Goal: Complete application form

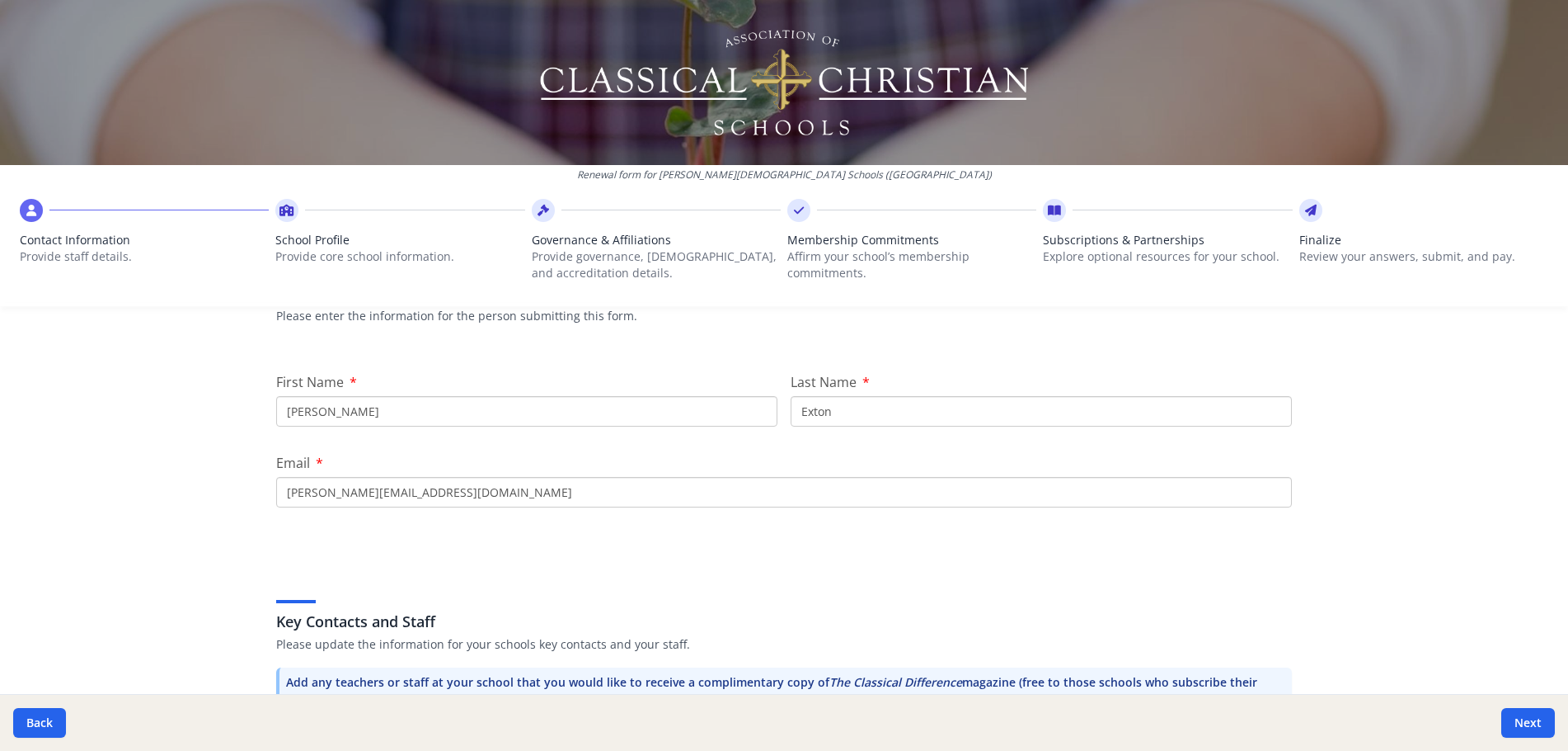
scroll to position [165, 0]
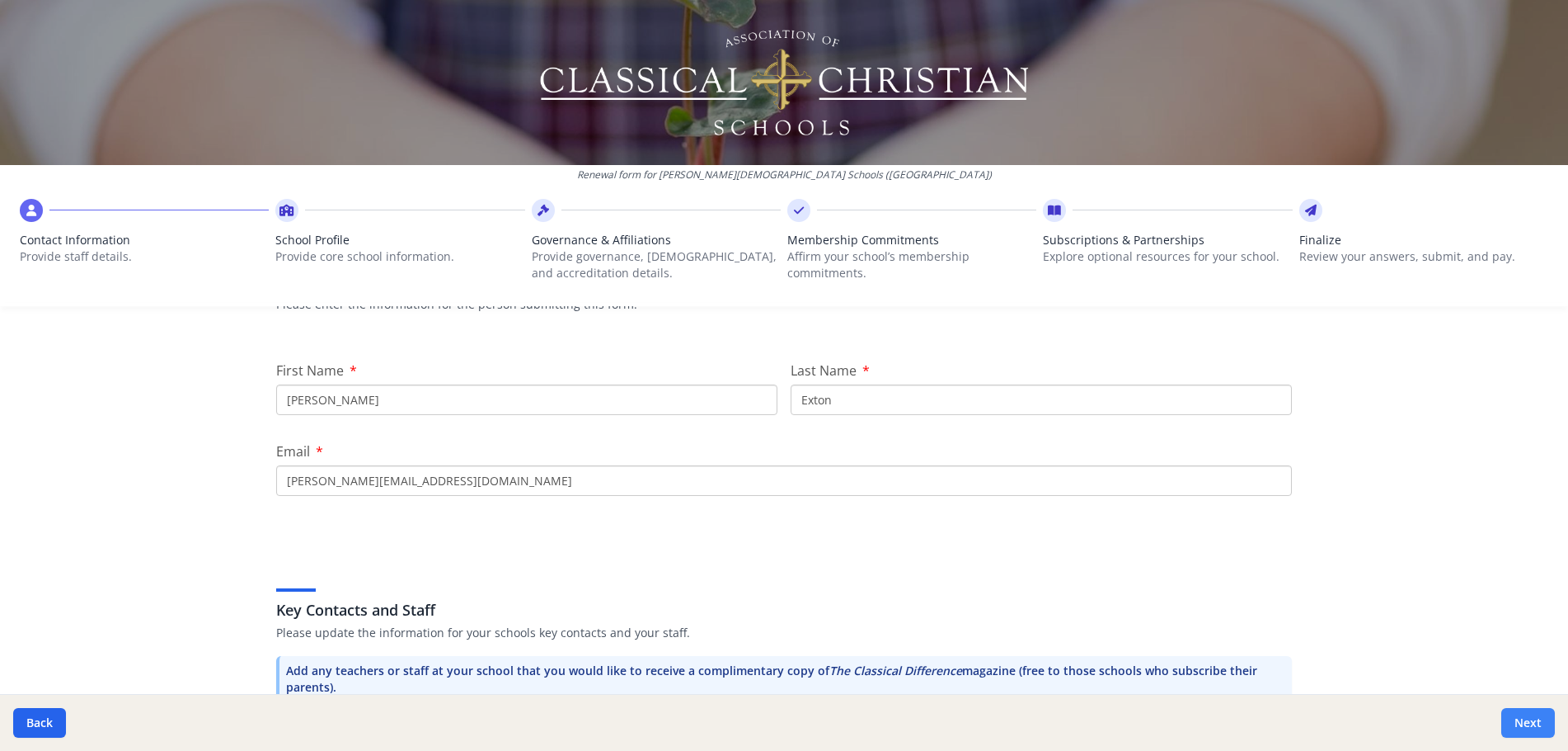
click at [1511, 721] on button "Next" at bounding box center [1528, 722] width 54 height 30
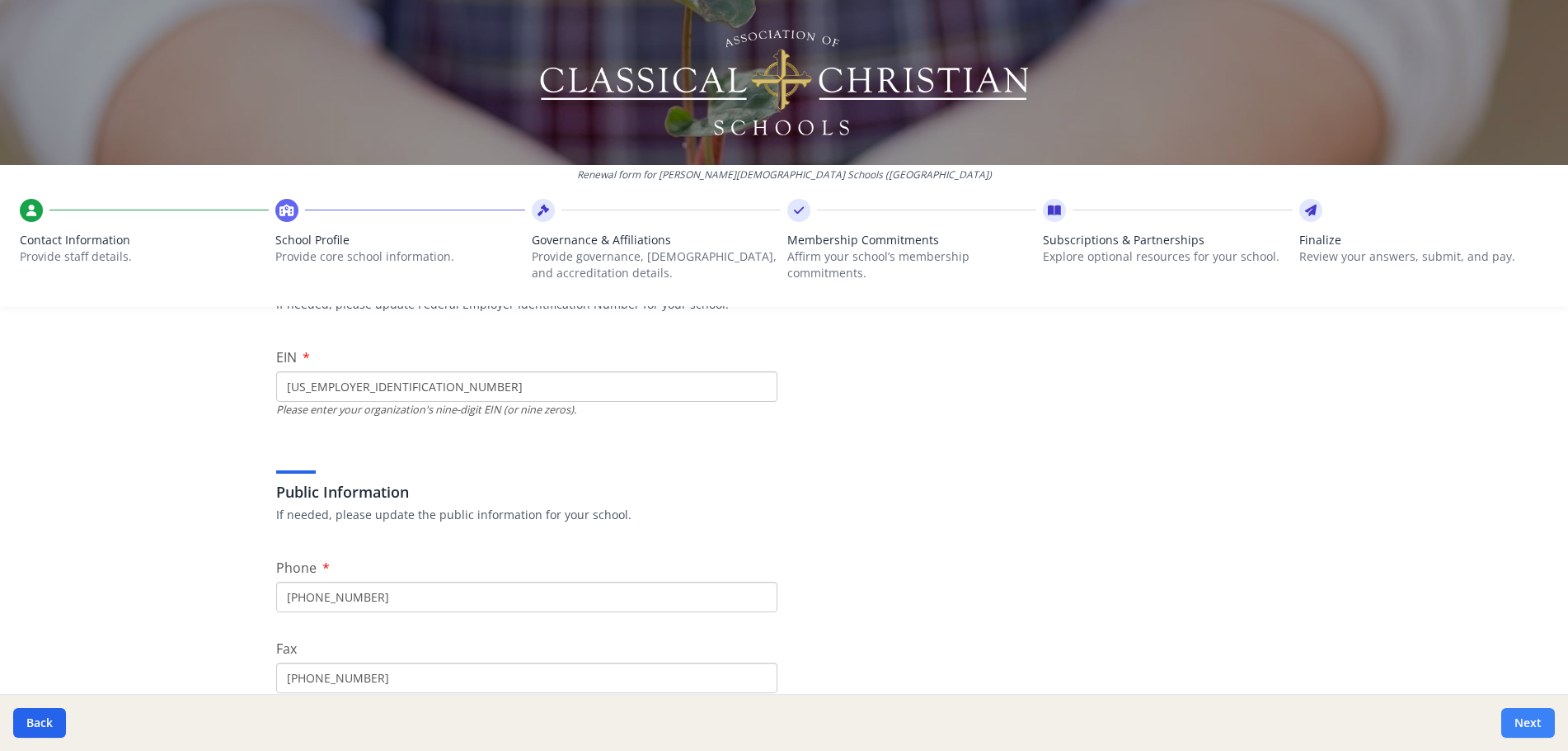
click at [1518, 713] on button "Next" at bounding box center [1528, 722] width 54 height 30
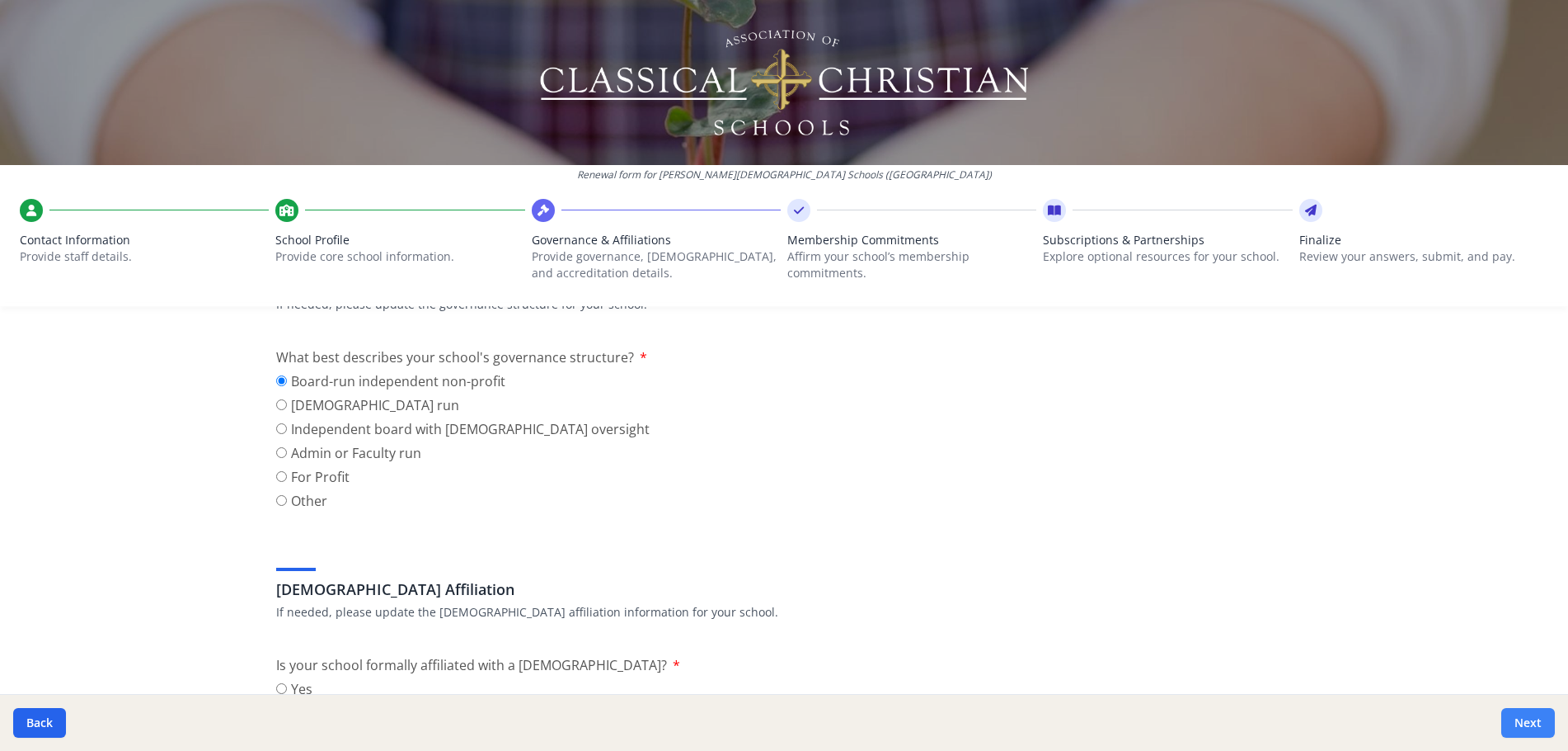
click at [1518, 713] on button "Next" at bounding box center [1528, 722] width 54 height 30
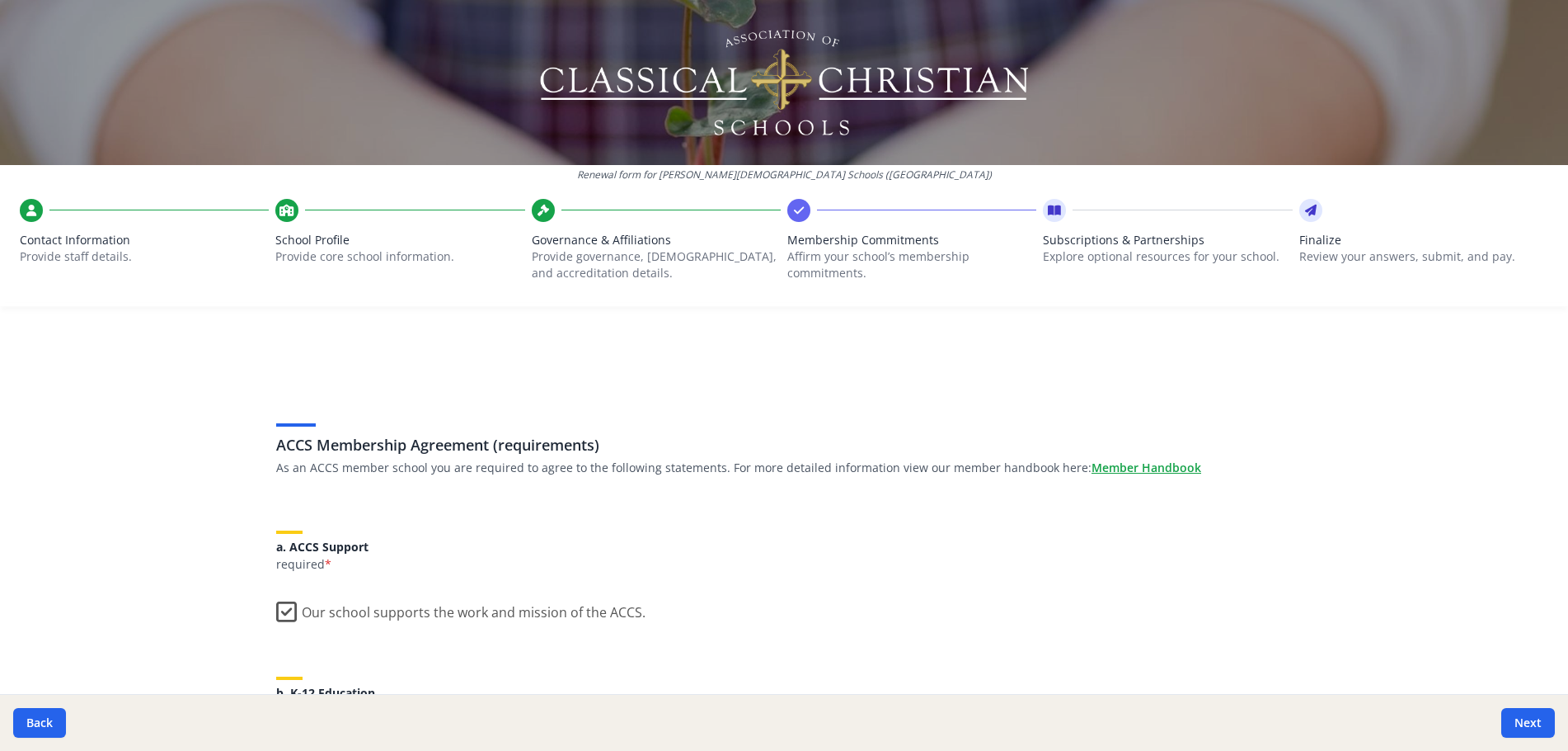
scroll to position [0, 0]
click at [42, 722] on button "Back" at bounding box center [39, 722] width 53 height 30
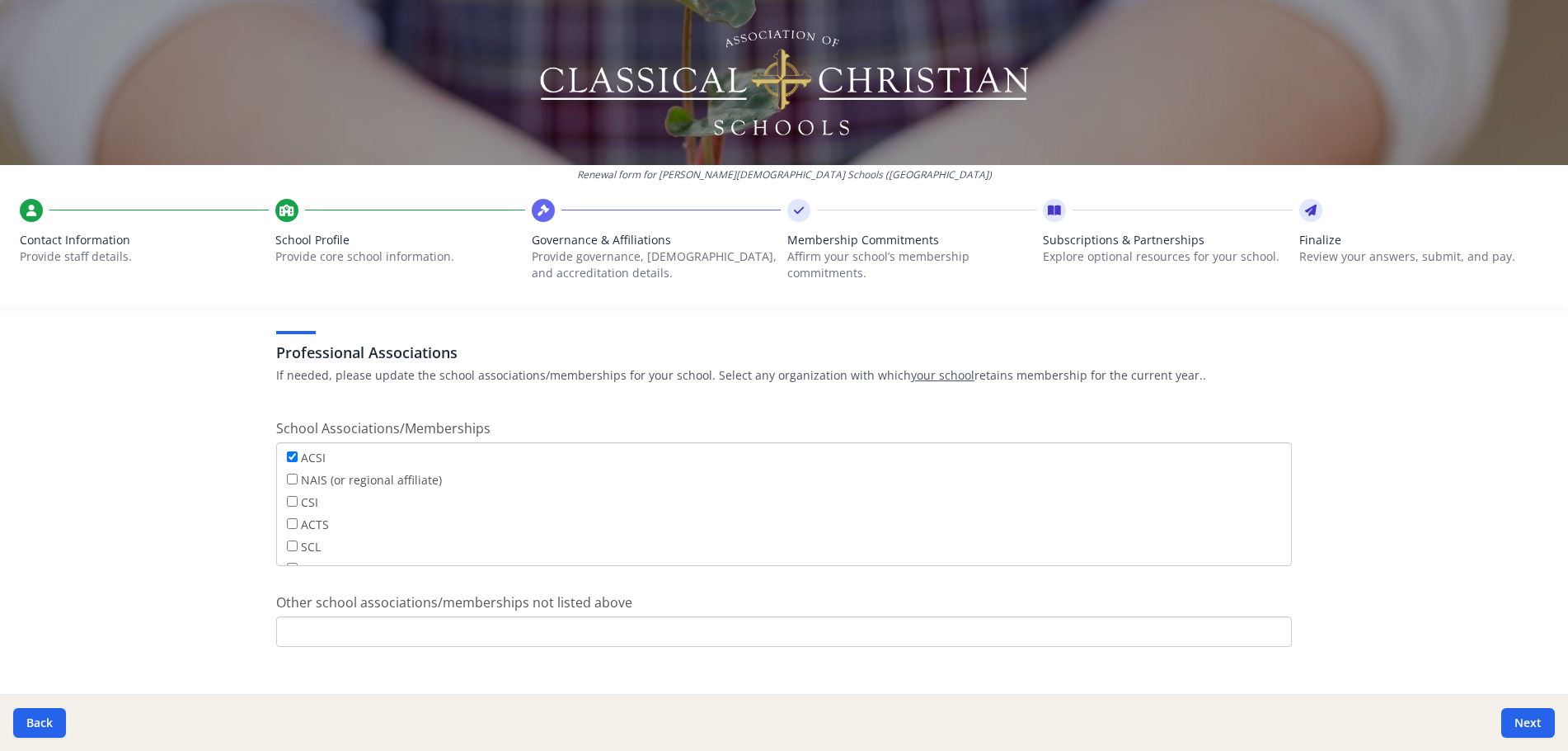
scroll to position [981, 0]
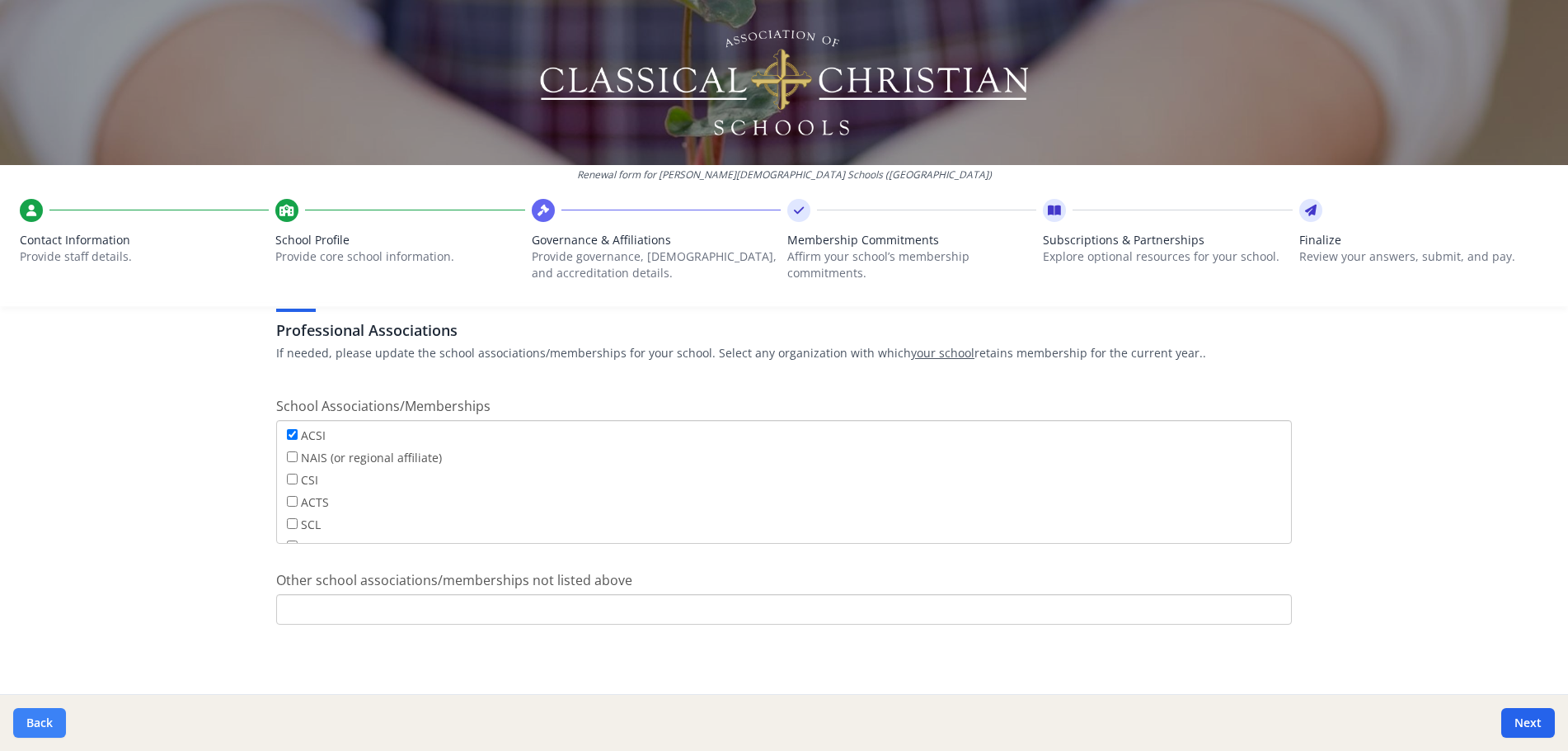
click at [37, 717] on button "Back" at bounding box center [39, 722] width 53 height 30
type input "(419) 389-8700"
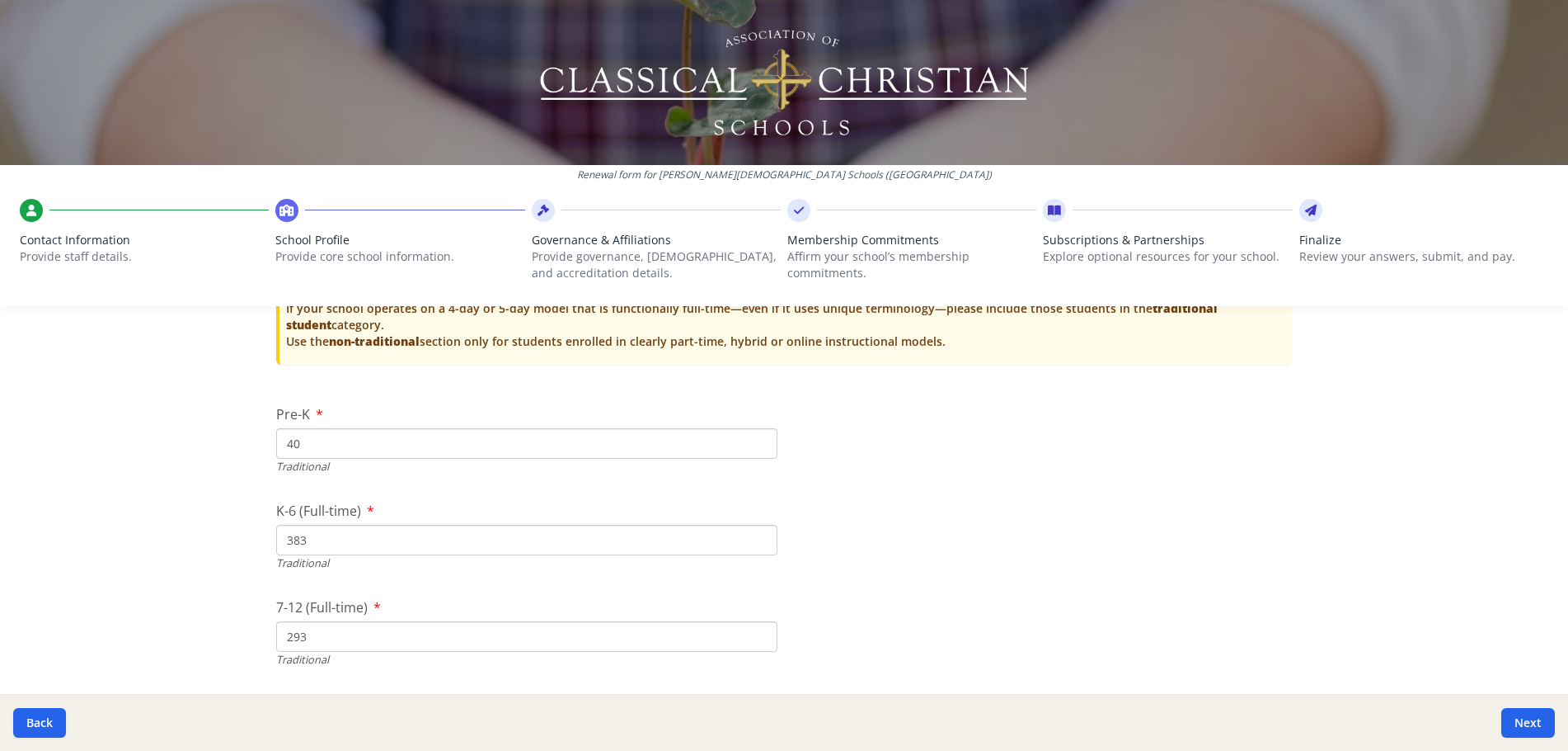
scroll to position [3620, 0]
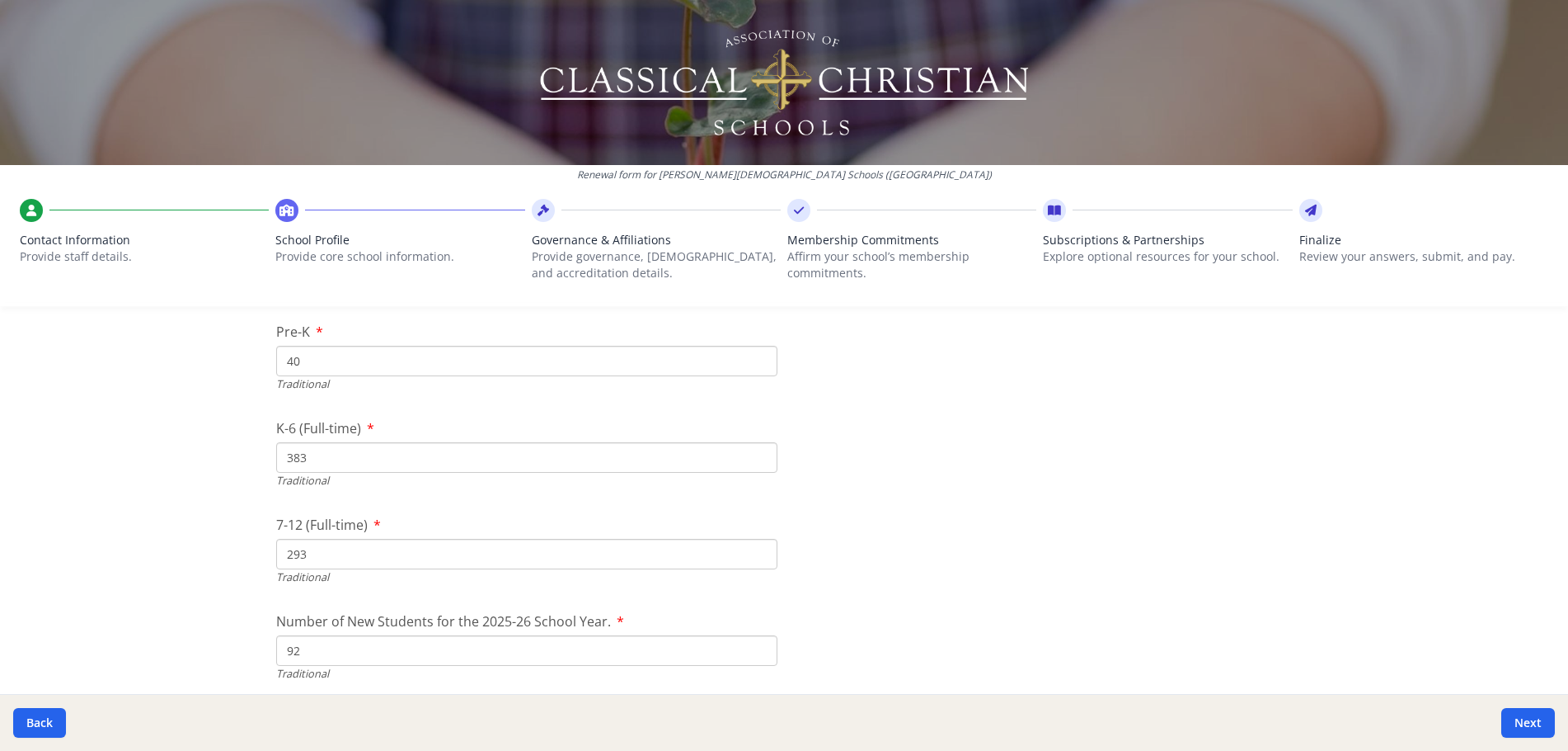
drag, startPoint x: 309, startPoint y: 458, endPoint x: 272, endPoint y: 460, distance: 37.1
click at [277, 460] on input "383" at bounding box center [528, 457] width 502 height 31
click at [305, 462] on input "383" at bounding box center [528, 457] width 502 height 31
click at [318, 461] on input "383" at bounding box center [528, 457] width 502 height 31
type input "376"
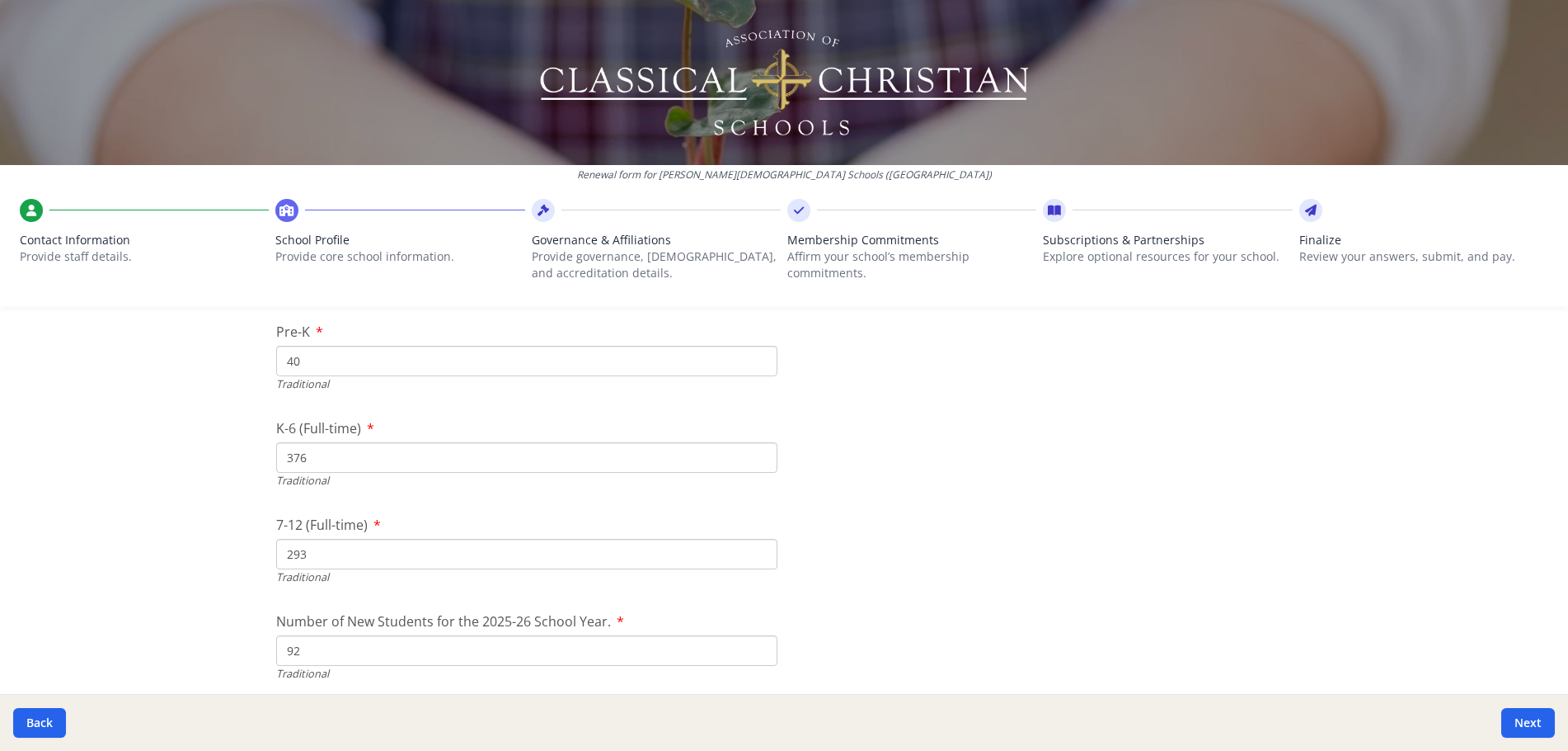
click at [301, 365] on input "40" at bounding box center [528, 360] width 502 height 31
type input "4"
type input "39"
drag, startPoint x: 300, startPoint y: 646, endPoint x: 258, endPoint y: 650, distance: 42.2
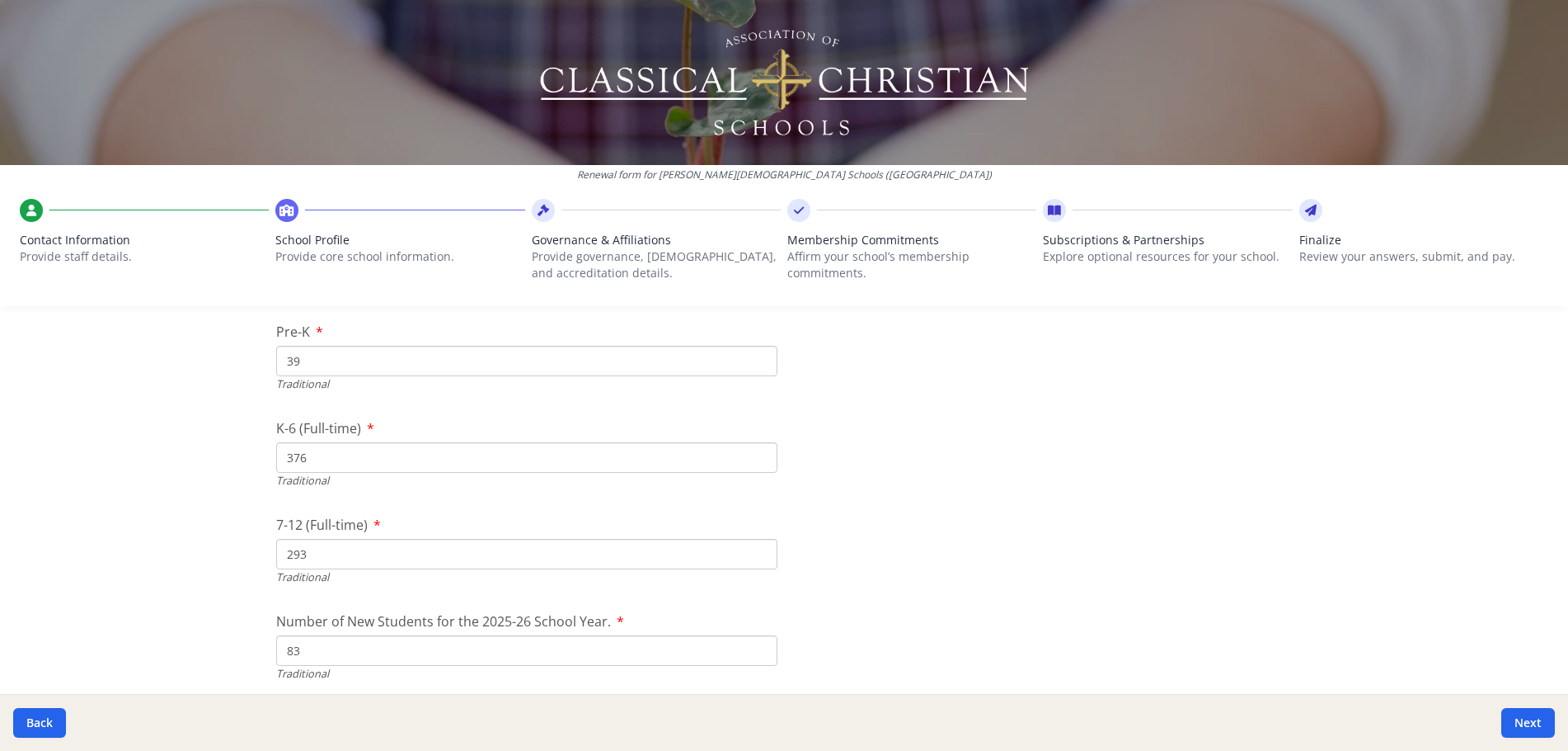
type input "83"
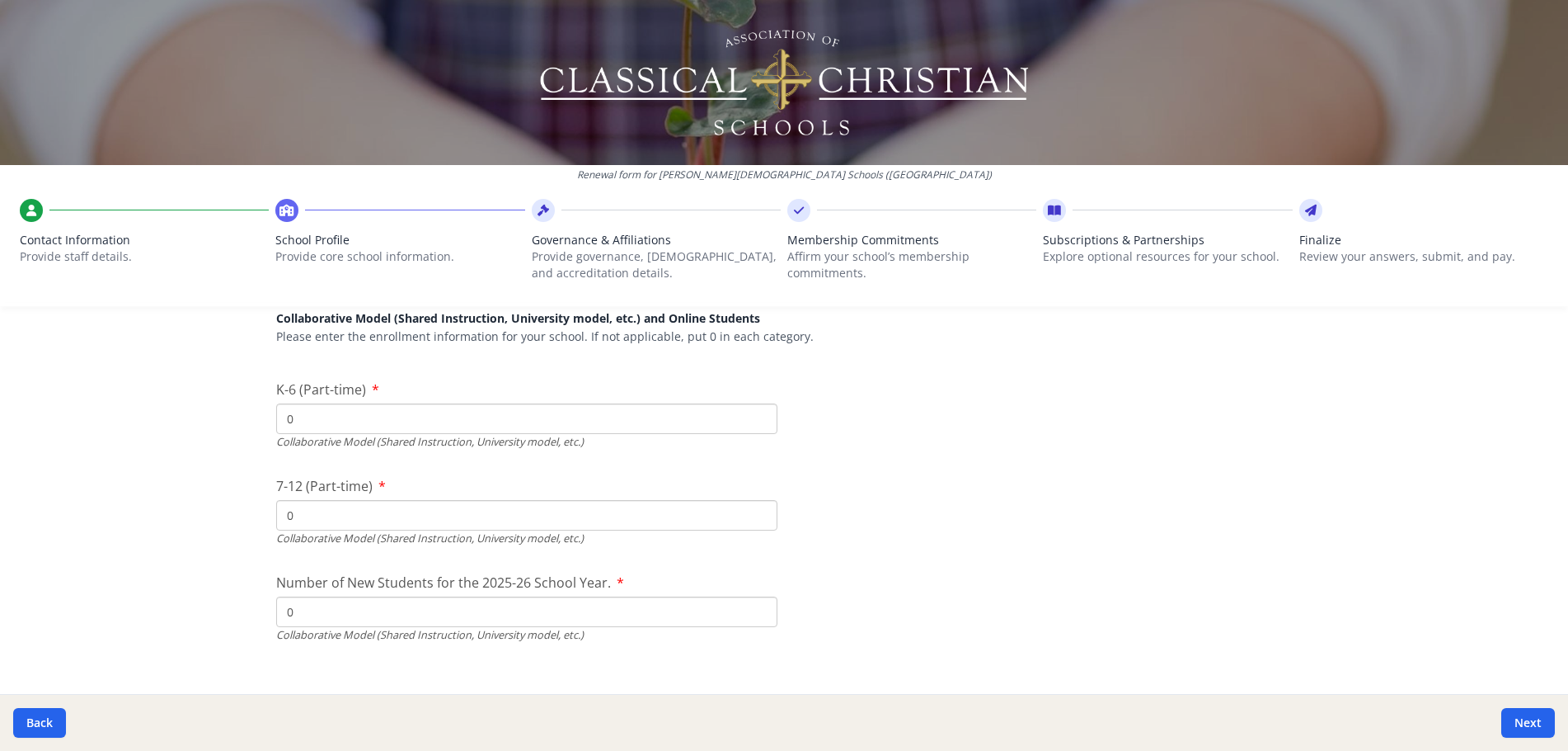
scroll to position [4116, 0]
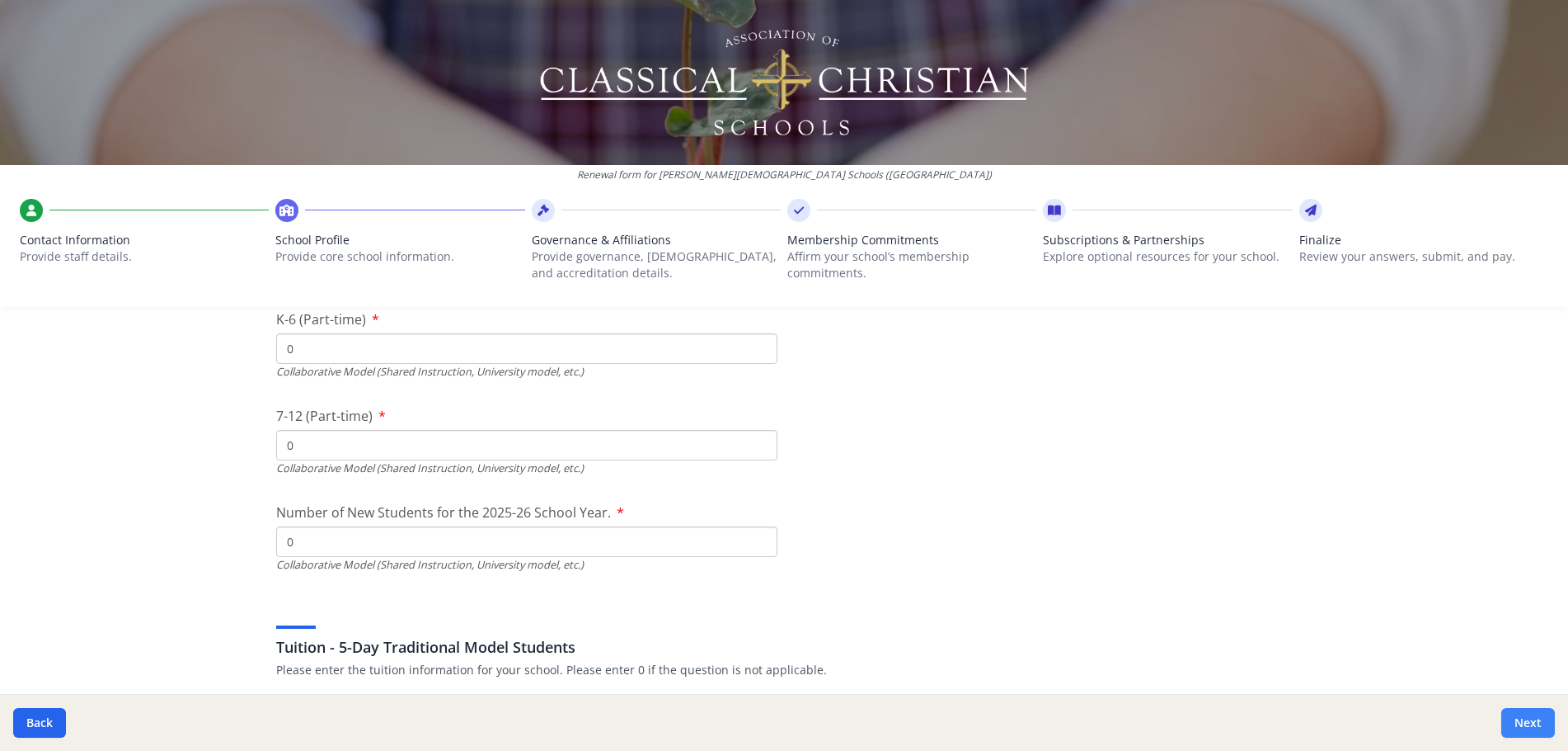
click at [1534, 718] on button "Next" at bounding box center [1528, 722] width 54 height 30
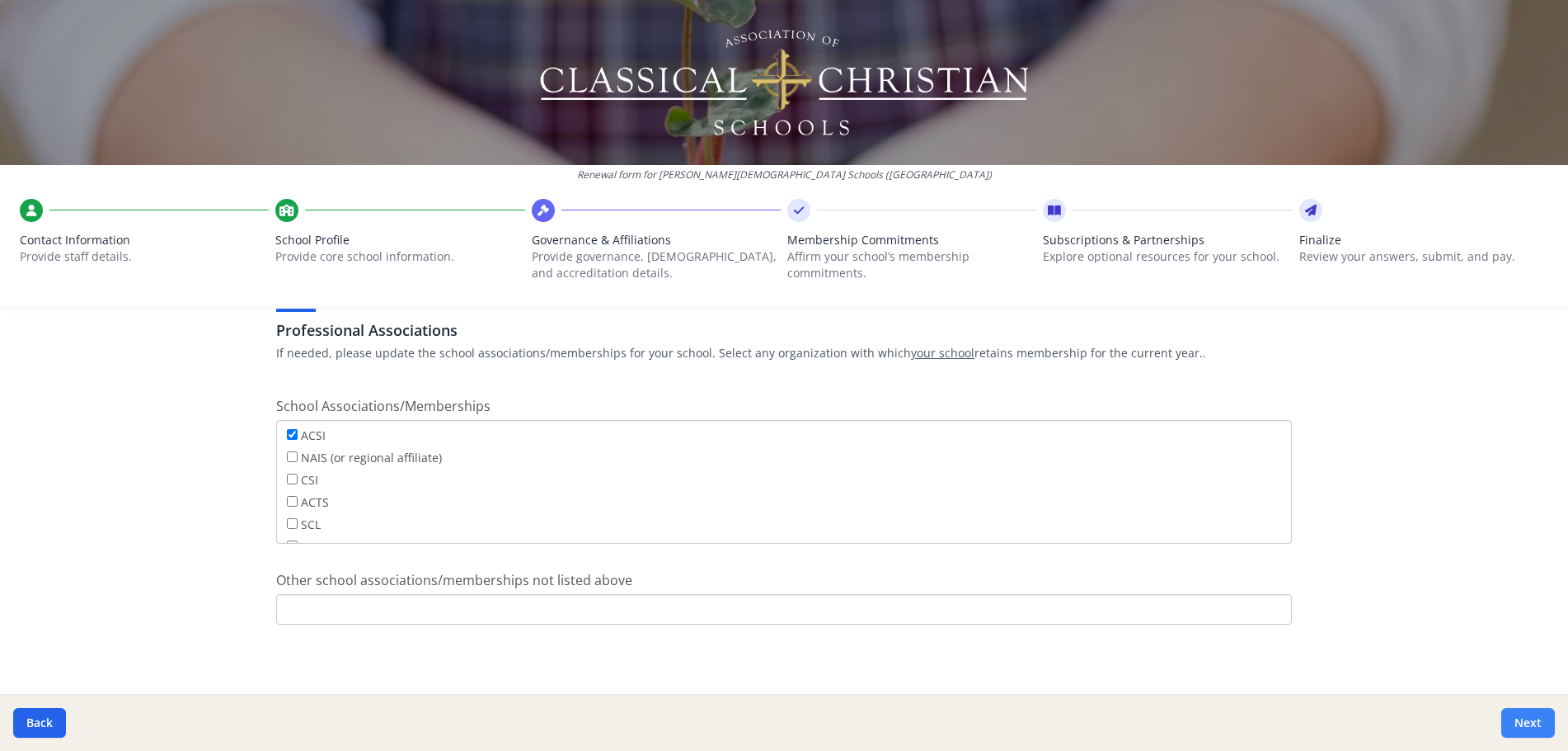
scroll to position [981, 0]
click at [1534, 720] on button "Next" at bounding box center [1528, 722] width 54 height 30
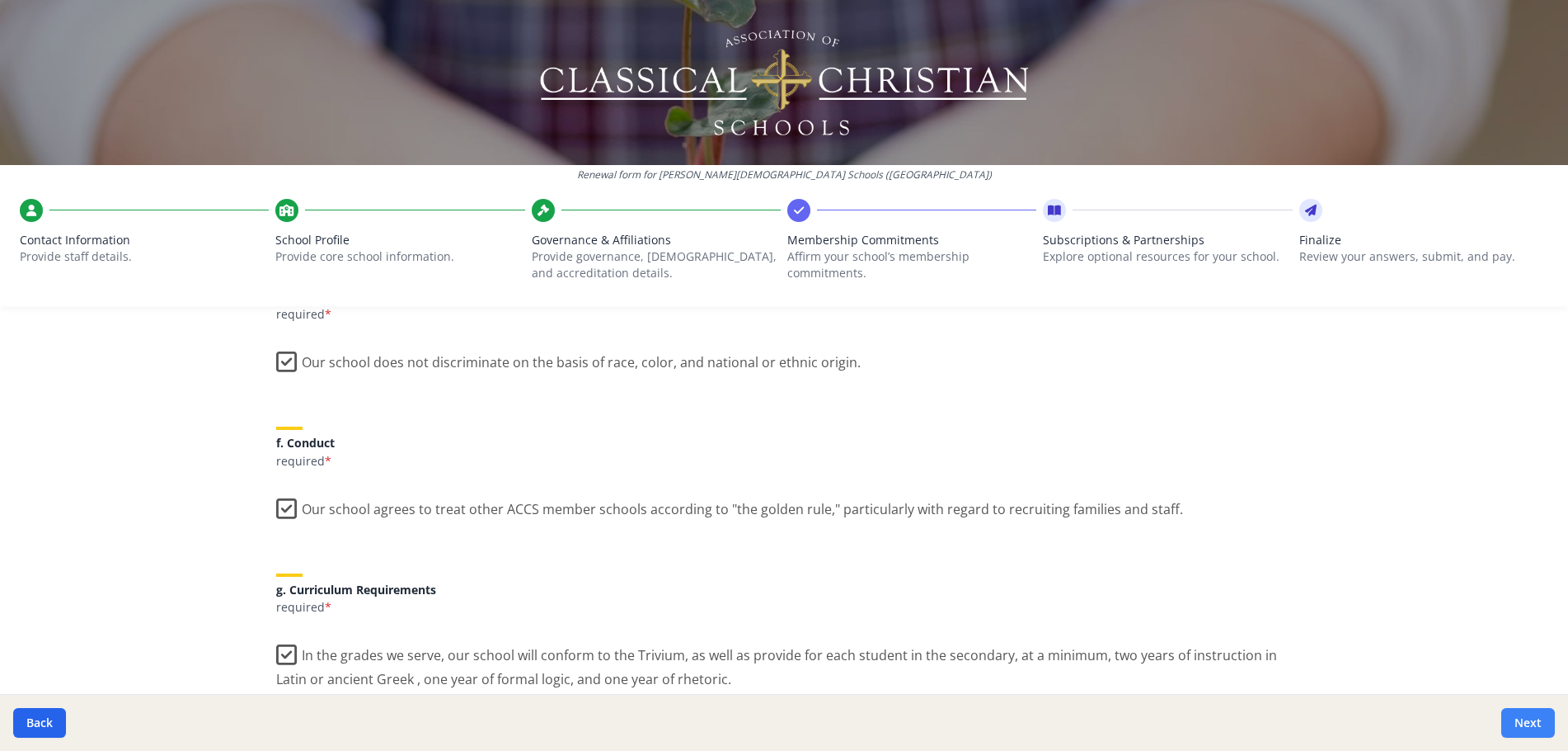
click at [1534, 720] on button "Next" at bounding box center [1528, 722] width 54 height 30
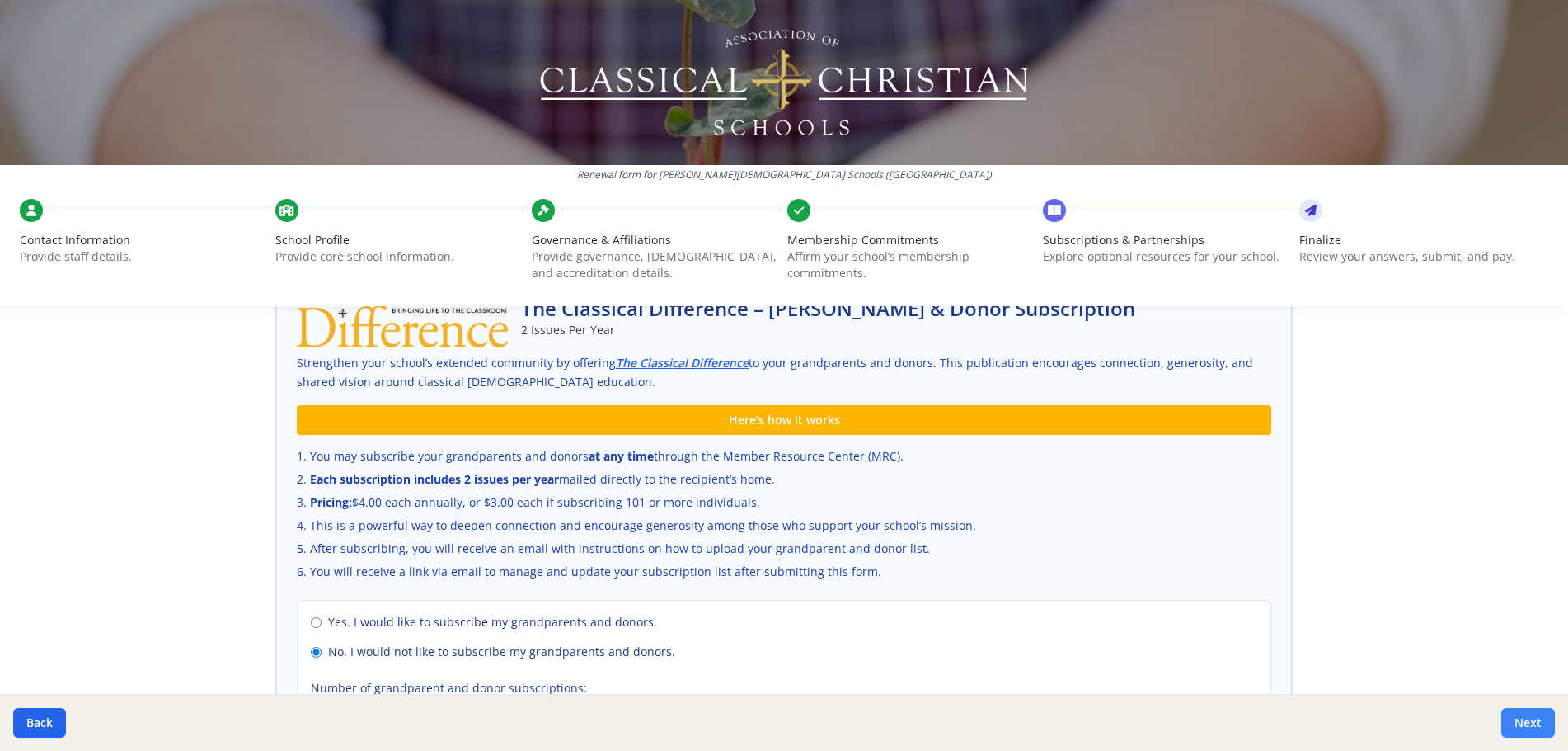
click at [1516, 715] on button "Next" at bounding box center [1528, 722] width 54 height 30
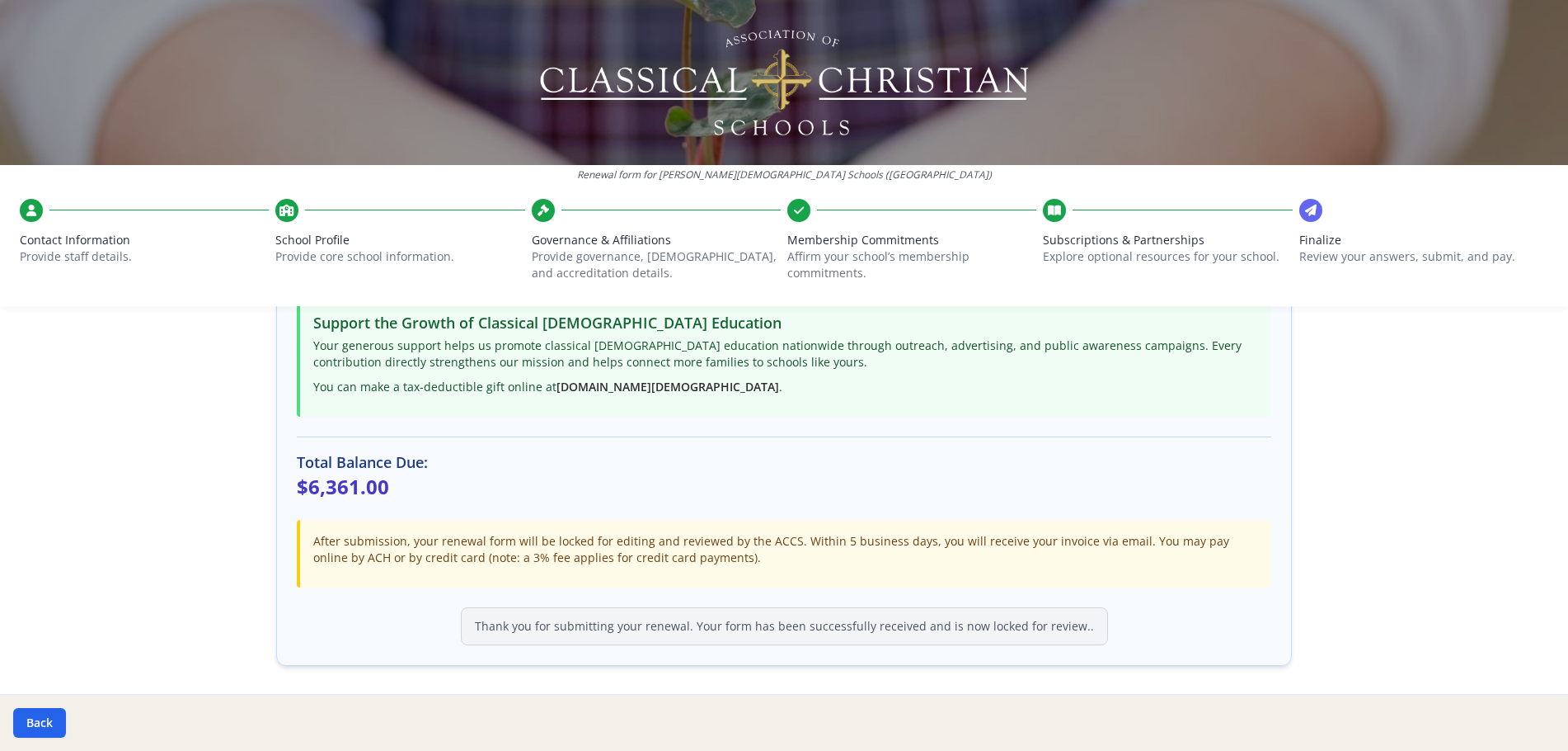
scroll to position [413, 0]
